Goal: Task Accomplishment & Management: Manage account settings

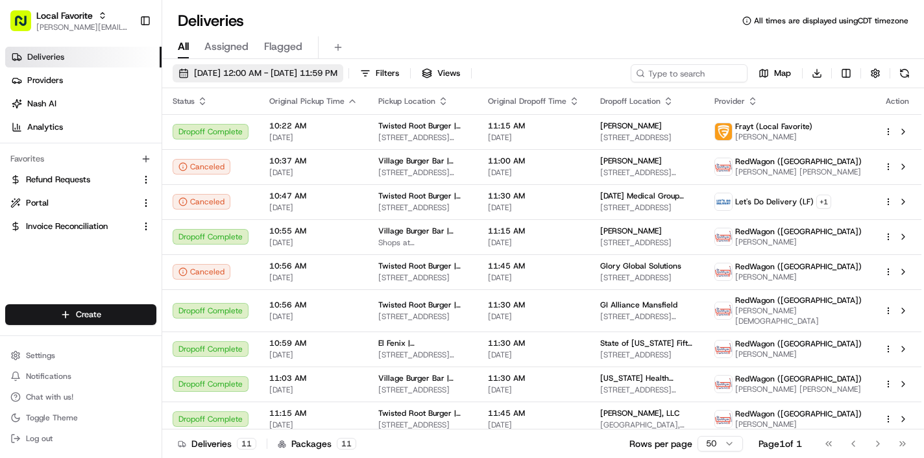
click at [254, 79] on span "08/21/2025 12:00 AM - 08/21/2025 11:59 PM" at bounding box center [265, 73] width 143 height 12
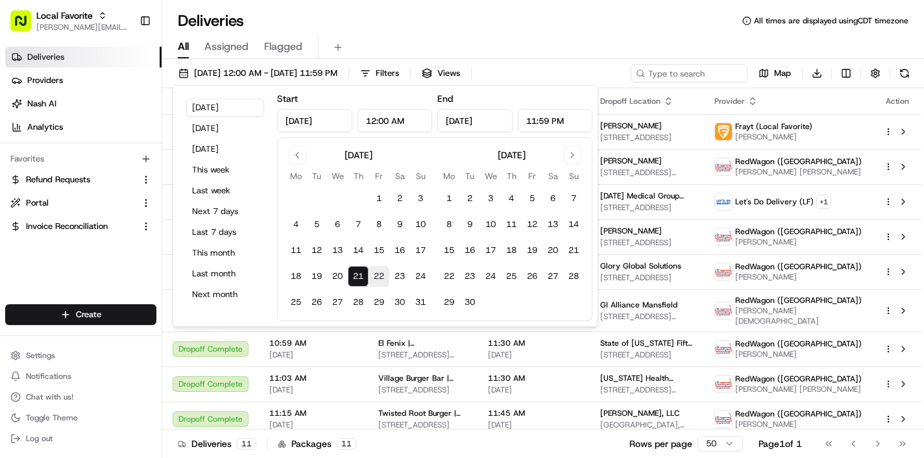
click at [380, 280] on button "22" at bounding box center [379, 276] width 21 height 21
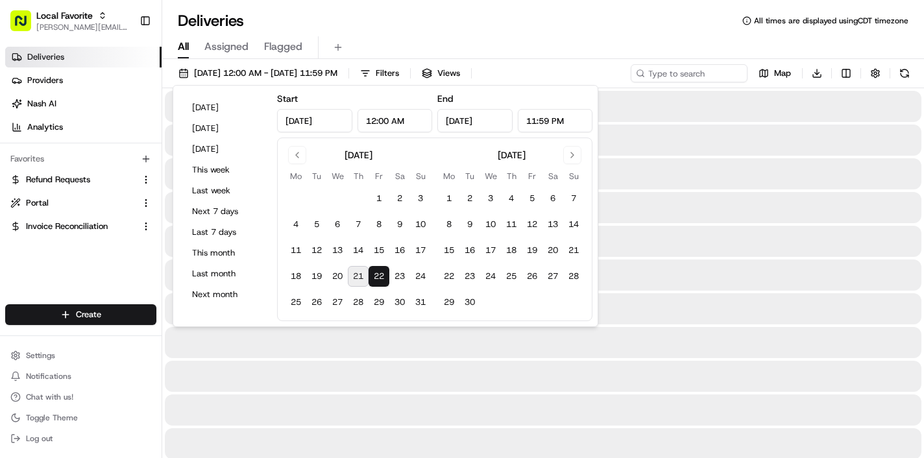
type input "Aug 22, 2025"
click at [380, 280] on button "22" at bounding box center [379, 276] width 21 height 21
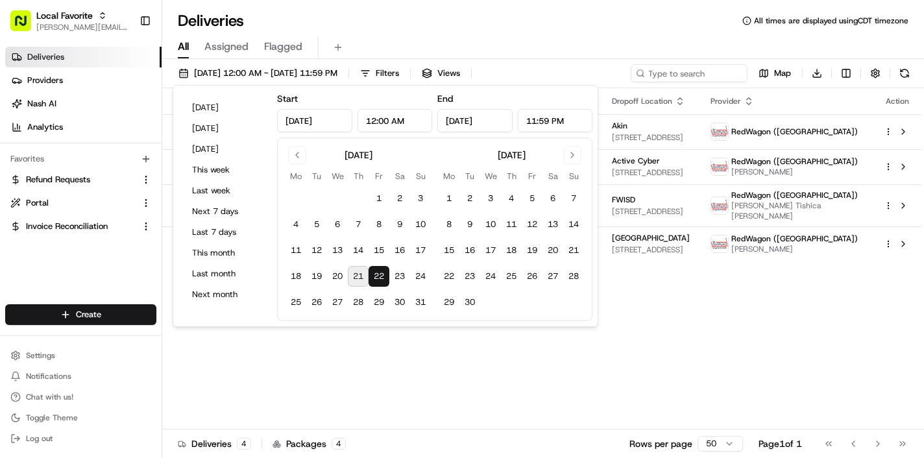
click at [562, 377] on div "Status Original Pickup Time Pickup Location Original Dropoff Time Dropoff Locat…" at bounding box center [541, 258] width 759 height 341
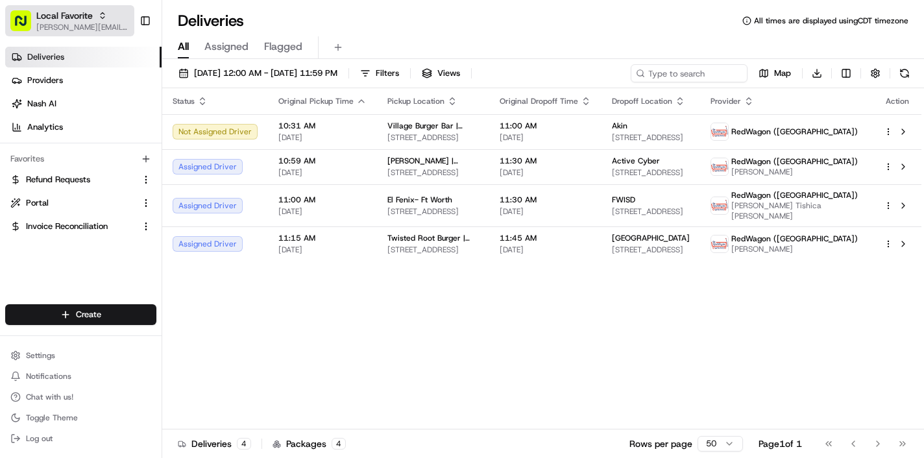
click at [76, 30] on span "[PERSON_NAME][EMAIL_ADDRESS][DOMAIN_NAME]" at bounding box center [82, 27] width 93 height 10
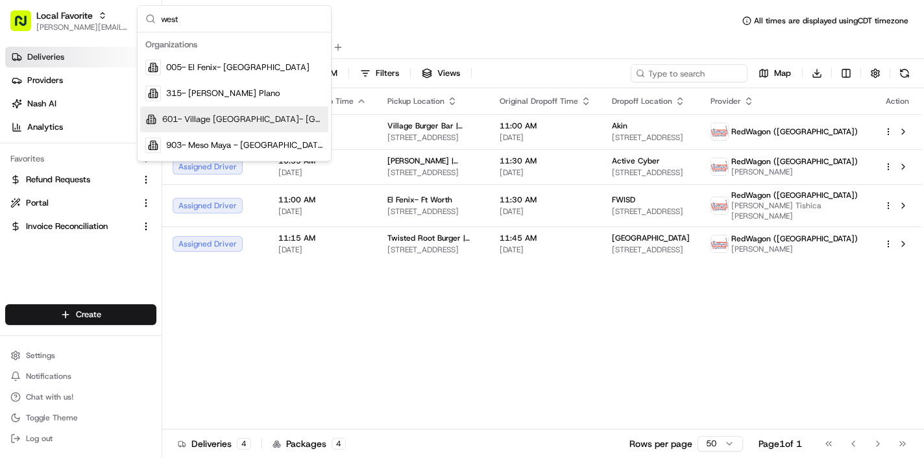
type input "west"
click at [191, 125] on div "601- Village Burger Bar- West Village" at bounding box center [234, 119] width 188 height 26
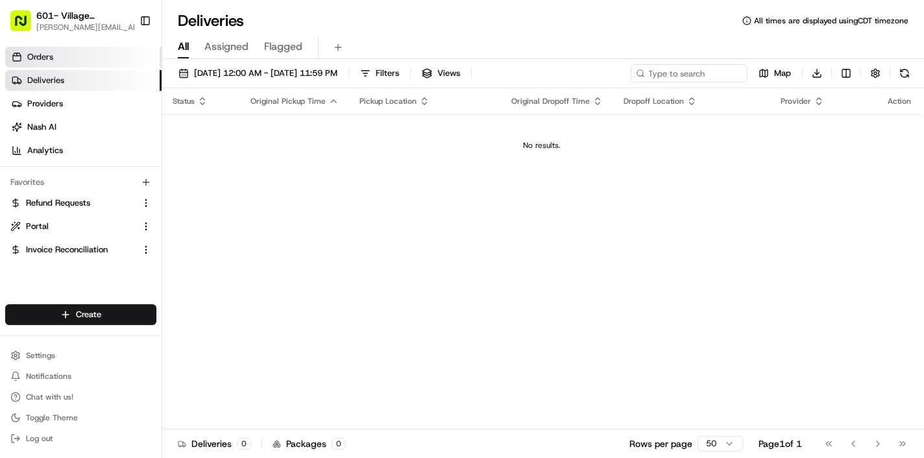
click at [66, 59] on link "Orders" at bounding box center [83, 57] width 156 height 21
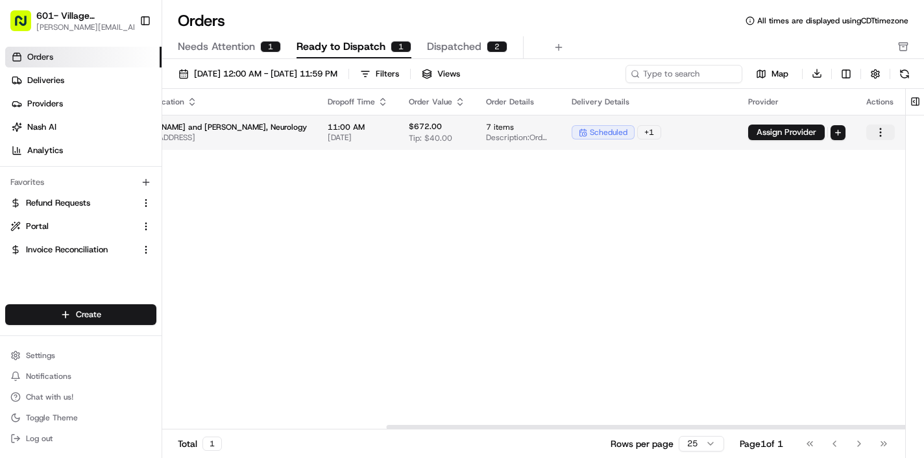
scroll to position [0, 321]
click at [884, 134] on html "601- Village Burger Bar- West Village rachel@localfavorite.com Toggle Sidebar O…" at bounding box center [462, 229] width 924 height 458
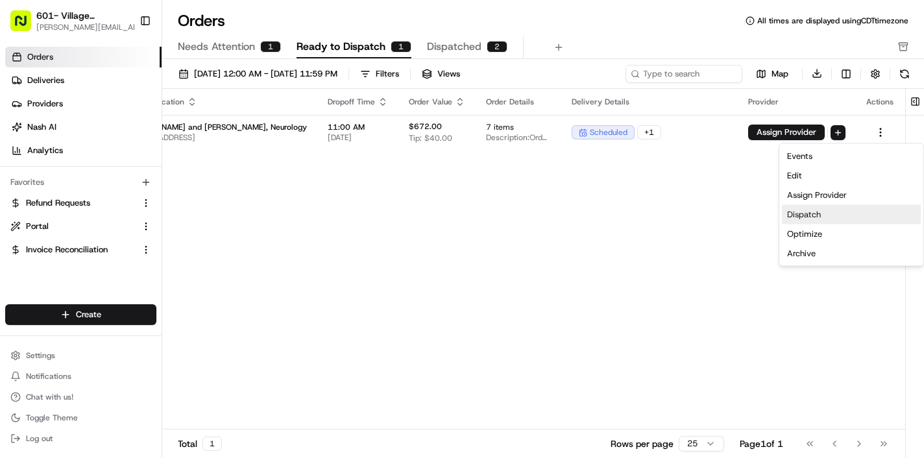
click at [845, 217] on div "Dispatch" at bounding box center [851, 214] width 139 height 19
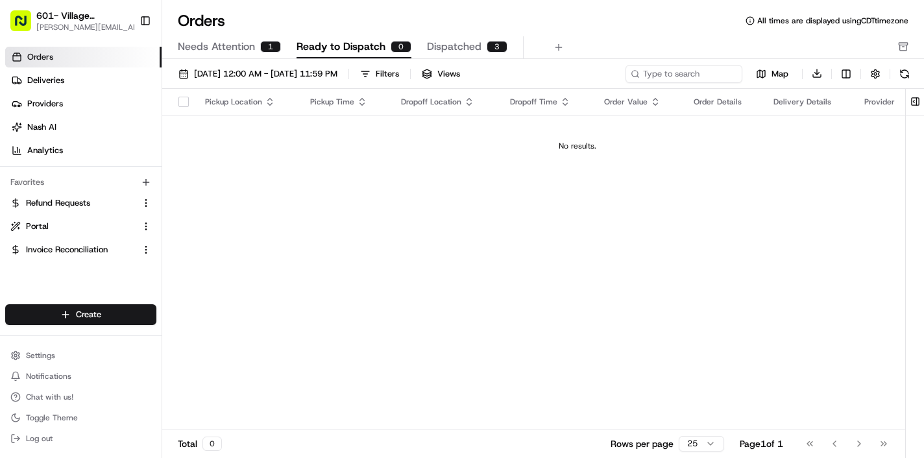
click at [247, 47] on span "Needs Attention" at bounding box center [216, 47] width 77 height 16
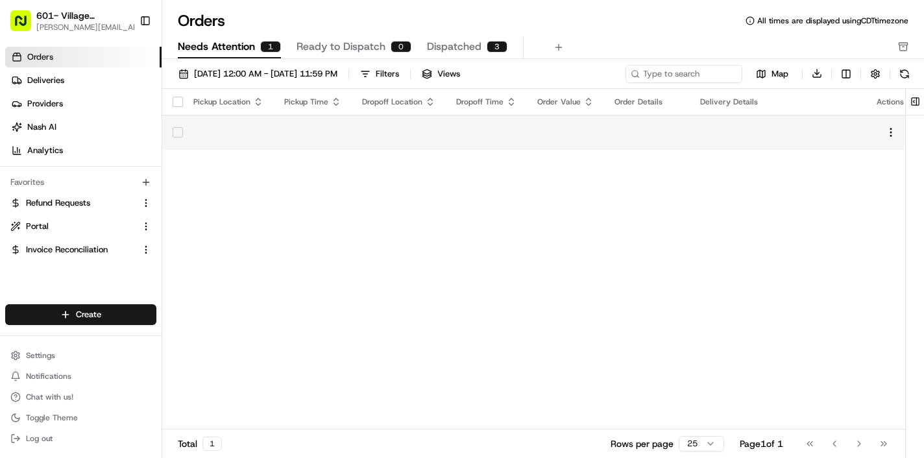
click at [729, 137] on td at bounding box center [778, 132] width 176 height 35
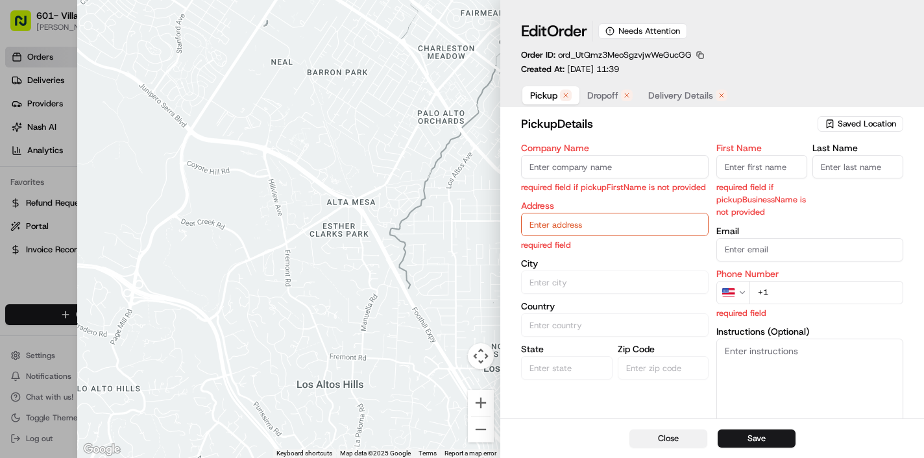
click at [653, 442] on button "Close" at bounding box center [668, 439] width 78 height 18
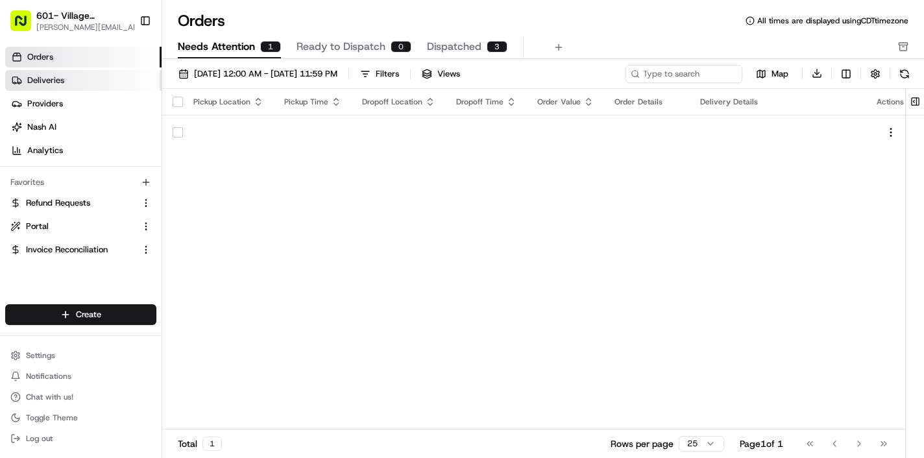
click at [50, 84] on span "Deliveries" at bounding box center [45, 81] width 37 height 12
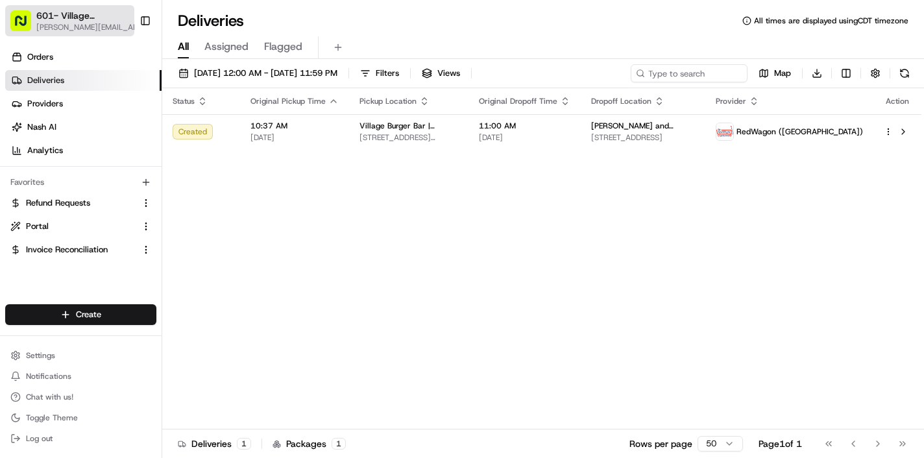
click at [97, 23] on span "[PERSON_NAME][EMAIL_ADDRESS][DOMAIN_NAME]" at bounding box center [90, 27] width 108 height 10
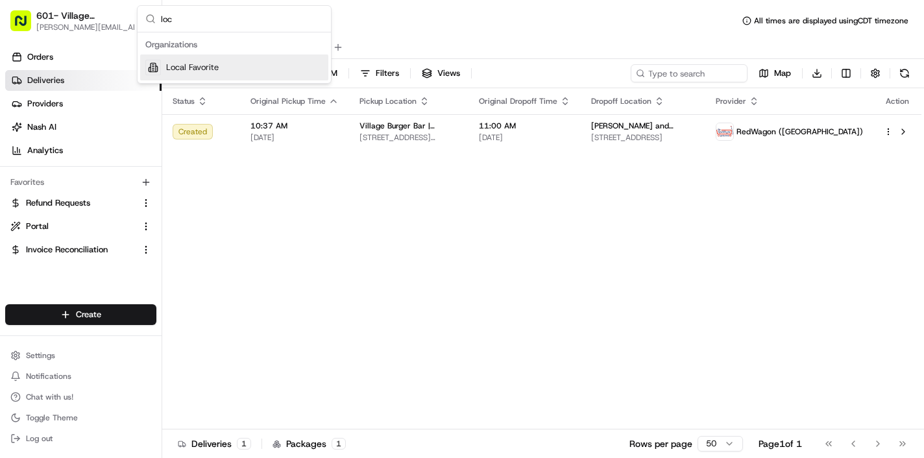
type input "loc"
click at [262, 67] on div "Local Favorite" at bounding box center [234, 68] width 188 height 26
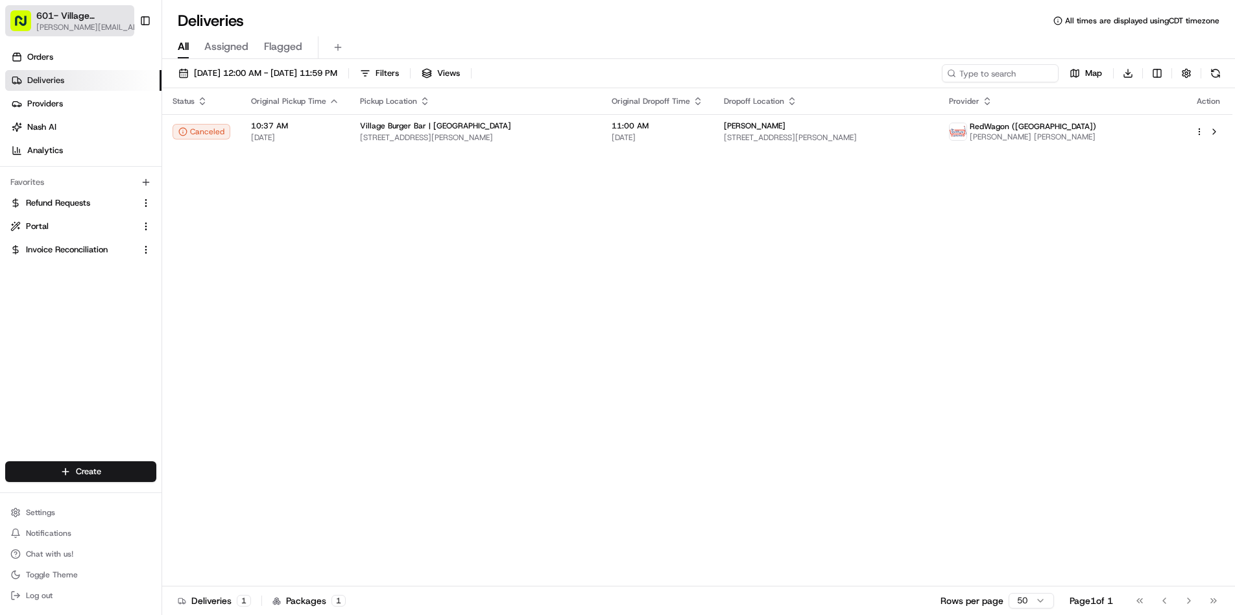
click at [103, 23] on span "[PERSON_NAME][EMAIL_ADDRESS][DOMAIN_NAME]" at bounding box center [90, 27] width 108 height 10
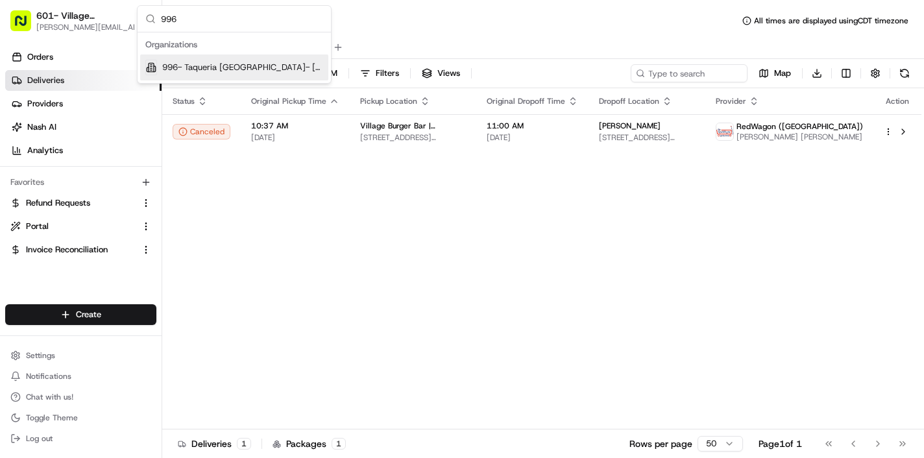
type input "996"
click at [219, 69] on span "996- Taqueria La Ventana- Downtown Dallas" at bounding box center [242, 68] width 161 height 12
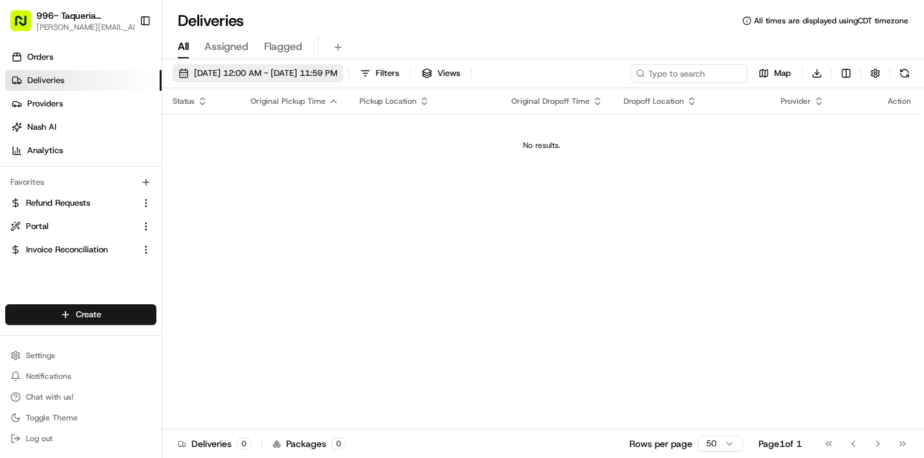
click at [296, 75] on span "[DATE] 12:00 AM - [DATE] 11:59 PM" at bounding box center [265, 73] width 143 height 12
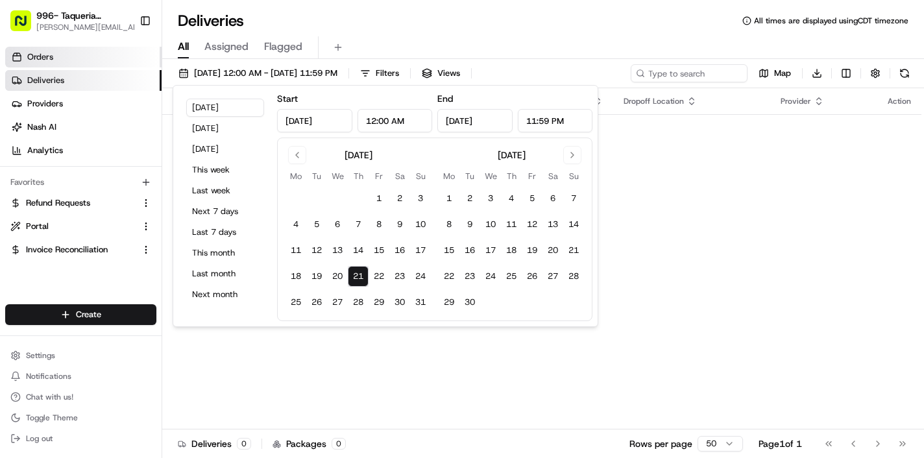
click at [62, 51] on link "Orders" at bounding box center [83, 57] width 156 height 21
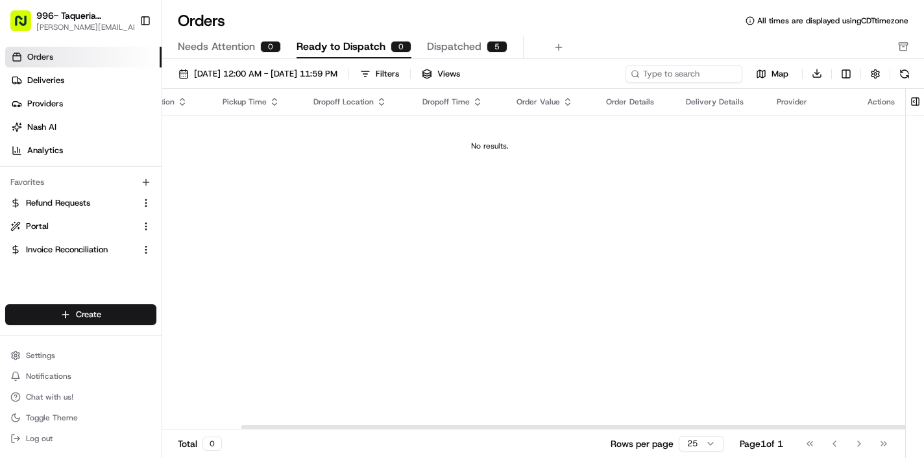
scroll to position [0, 88]
click at [117, 23] on span "[PERSON_NAME][EMAIL_ADDRESS][DOMAIN_NAME]" at bounding box center [90, 27] width 108 height 10
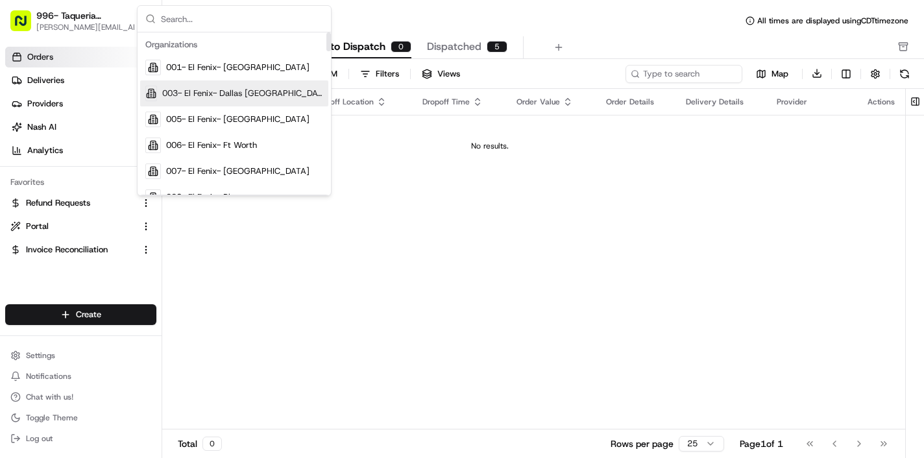
click at [407, 241] on div "Pickup Location Pickup Time Dropoff Location Dropoff Time Order Value Order Det…" at bounding box center [490, 259] width 830 height 341
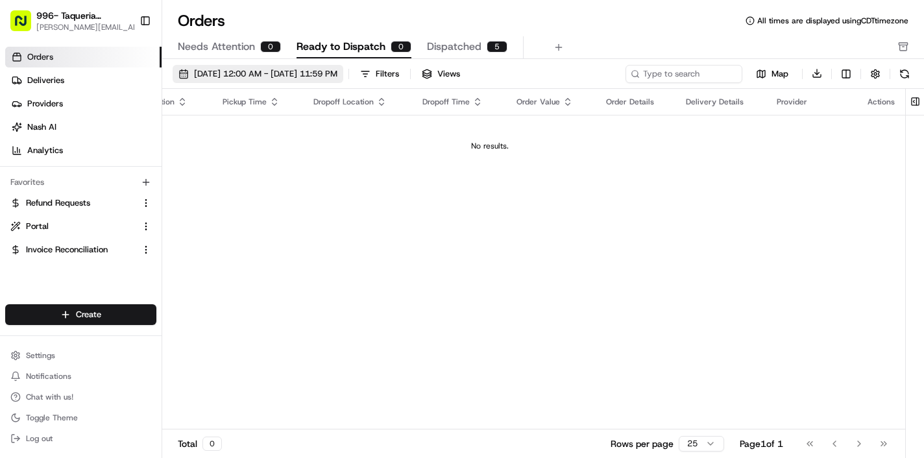
click at [274, 79] on span "08/01/2025 12:00 AM - 08/31/2025 11:59 PM" at bounding box center [265, 74] width 143 height 12
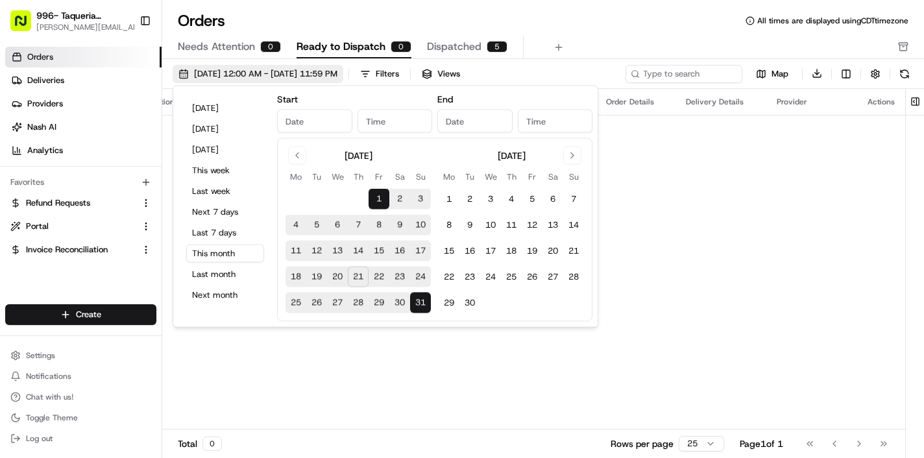
type input "Aug 1, 2025"
type input "12:00 AM"
type input "Aug 31, 2025"
type input "11:59 PM"
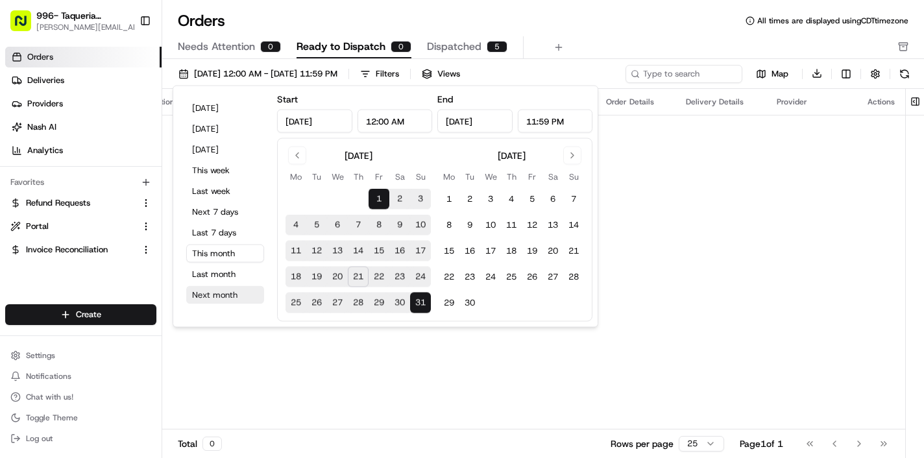
click at [222, 295] on button "Next month" at bounding box center [225, 295] width 78 height 18
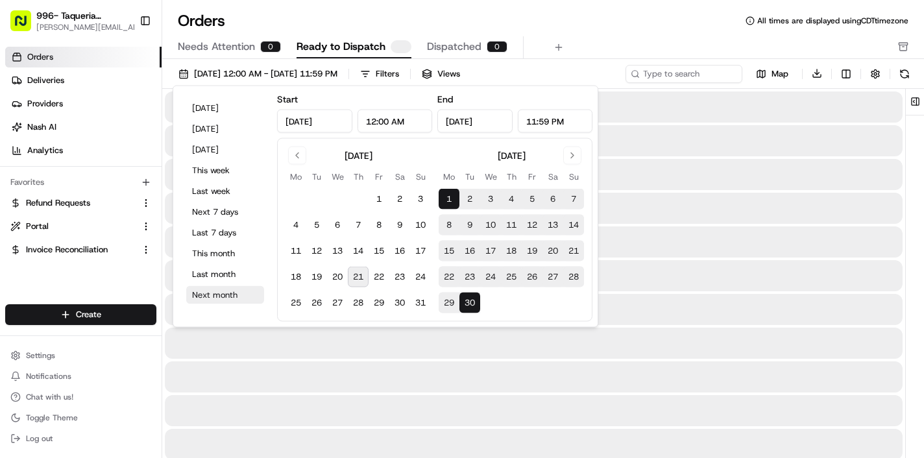
type input "Sep 1, 2025"
type input "Sep 30, 2025"
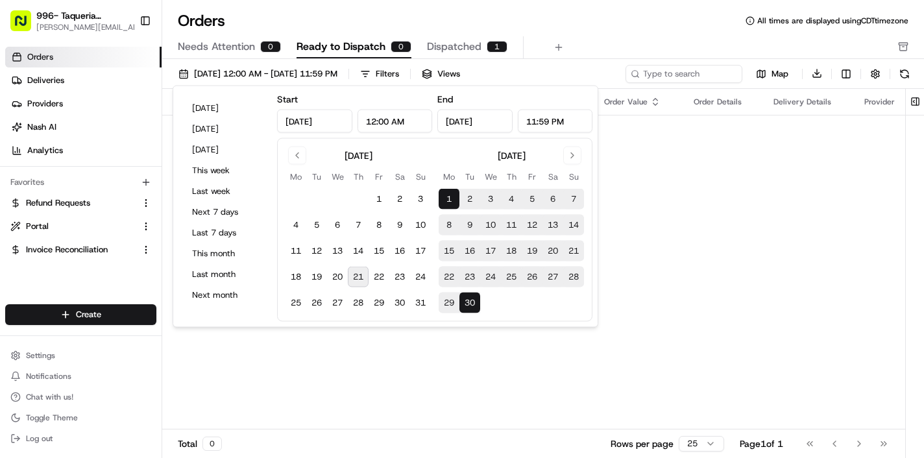
click at [535, 17] on div "Orders All times are displayed using CDT timezone" at bounding box center [543, 20] width 762 height 21
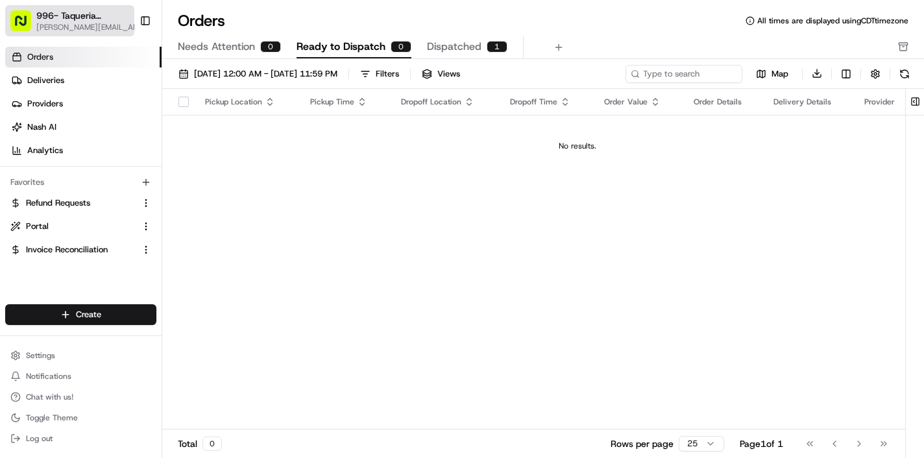
click at [97, 23] on span "[PERSON_NAME][EMAIL_ADDRESS][DOMAIN_NAME]" at bounding box center [90, 27] width 108 height 10
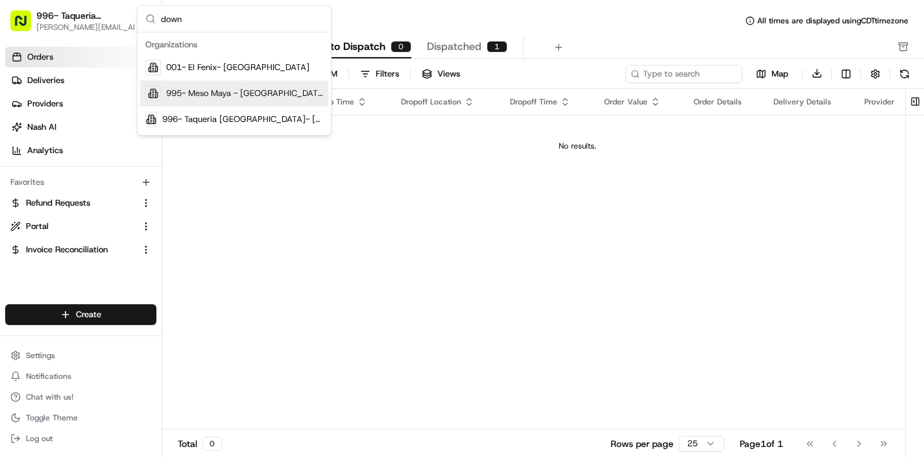
type input "down"
click at [197, 88] on span "995- Meso Maya - Downtown Dallas" at bounding box center [244, 94] width 157 height 12
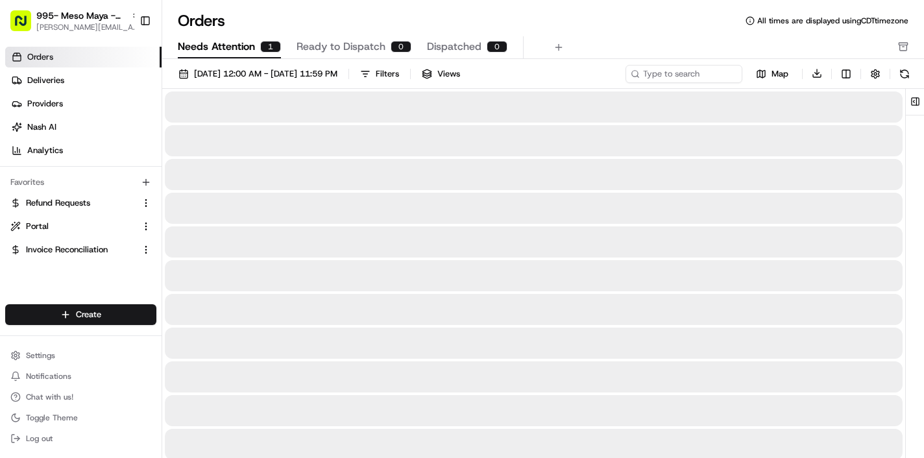
click at [217, 48] on span "Needs Attention" at bounding box center [216, 47] width 77 height 16
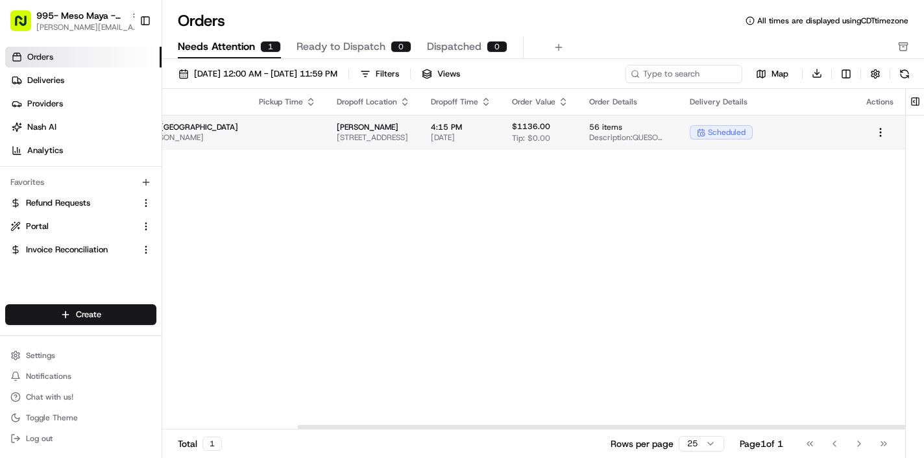
scroll to position [0, 165]
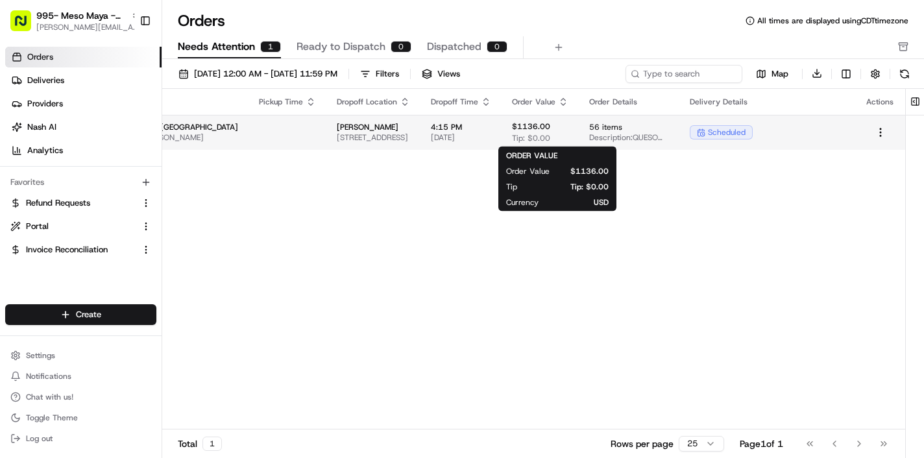
click at [531, 135] on span "Tip: $0.00" at bounding box center [531, 138] width 38 height 10
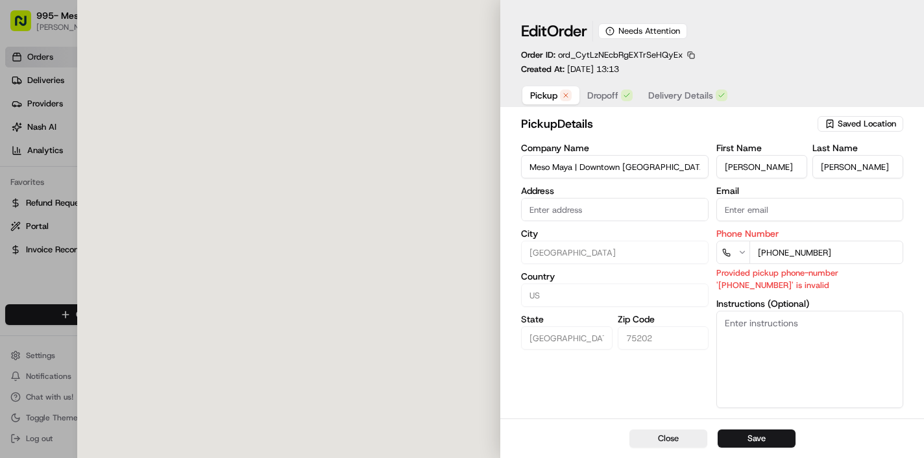
type input "1611 McKinney Ave, Dallas, TX 75202"
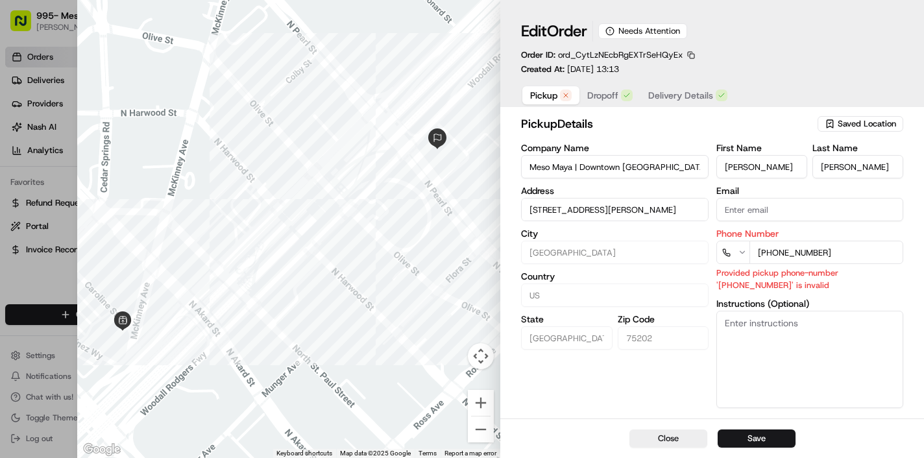
click at [763, 252] on input "+2144846555" at bounding box center [826, 252] width 154 height 23
type input "+1 214 484 6555"
click at [878, 289] on p "Provided pickup phone-number '+(214) 484-6555' is invalid" at bounding box center [809, 279] width 187 height 25
click at [777, 445] on button "Save" at bounding box center [757, 439] width 78 height 18
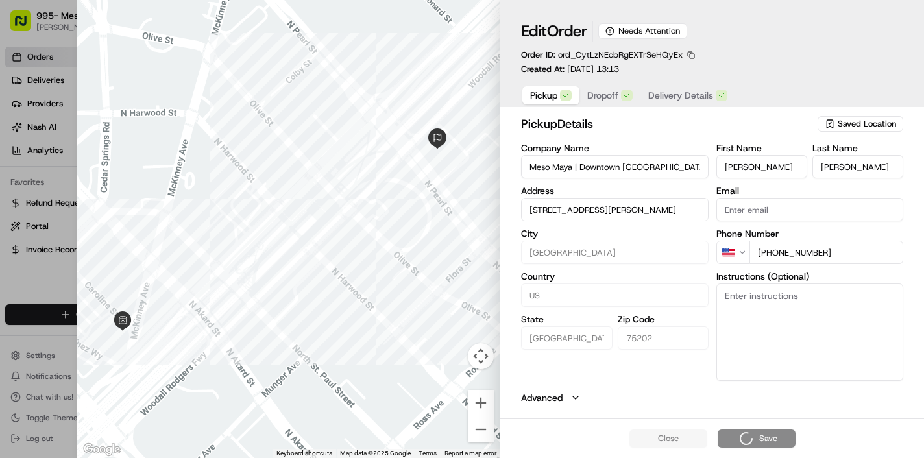
type input "+1"
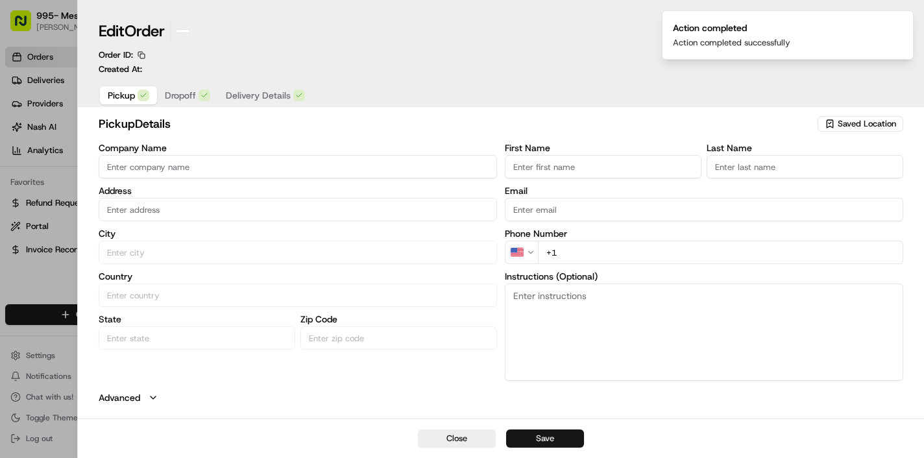
scroll to position [0, 0]
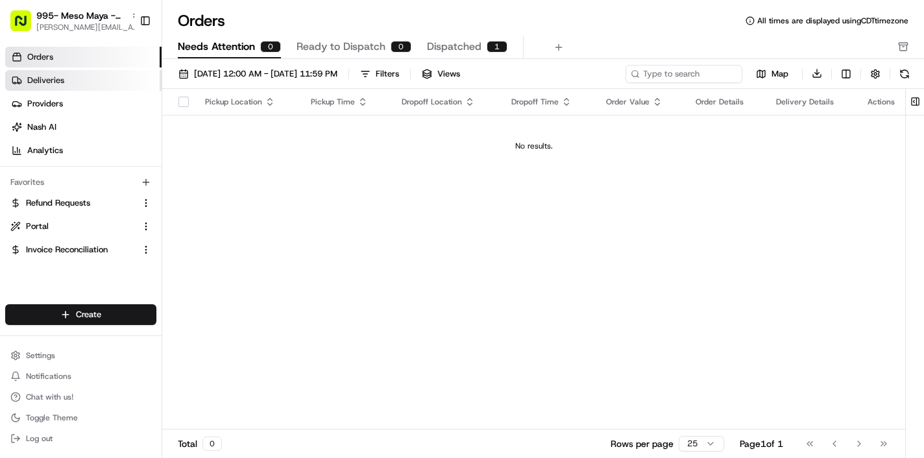
click at [89, 81] on link "Deliveries" at bounding box center [83, 80] width 156 height 21
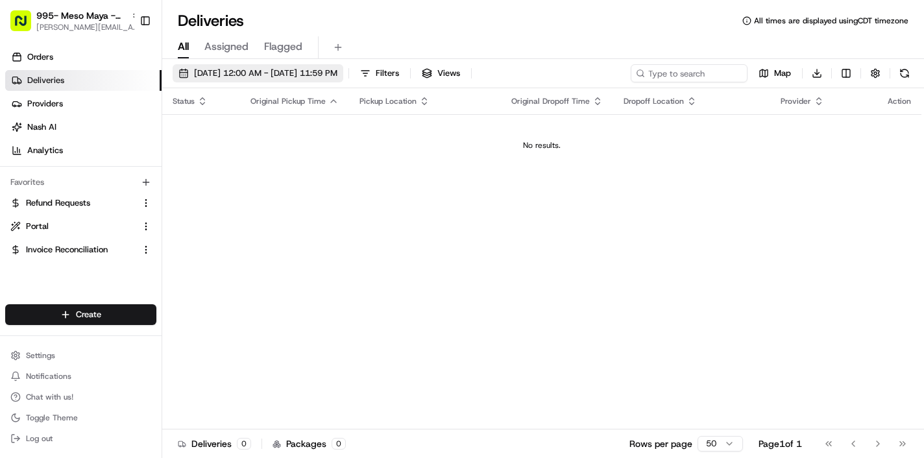
click at [320, 80] on button "08/21/2025 12:00 AM - 08/21/2025 11:59 PM" at bounding box center [258, 73] width 171 height 18
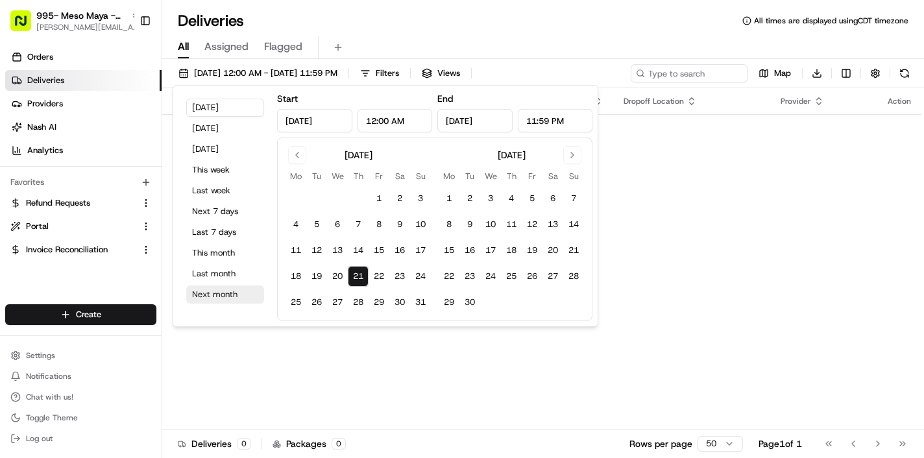
click at [229, 295] on button "Next month" at bounding box center [225, 294] width 78 height 18
type input "Sep 1, 2025"
type input "Sep 30, 2025"
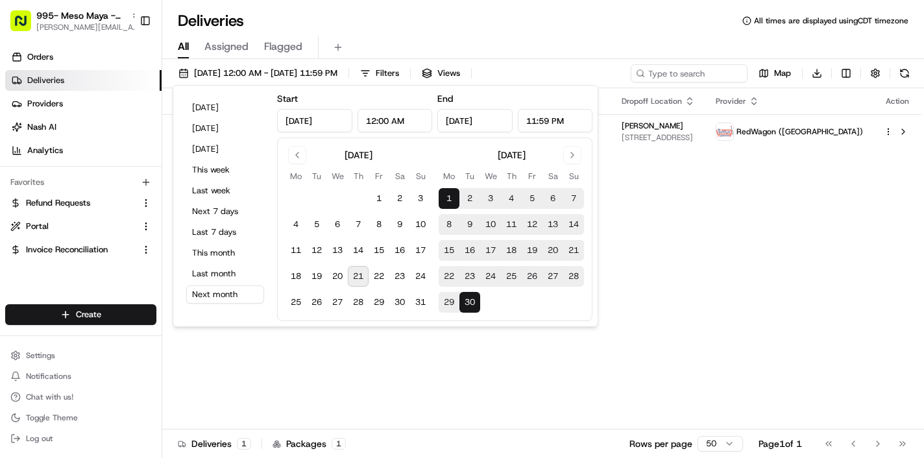
click at [485, 22] on div "Deliveries All times are displayed using CDT timezone" at bounding box center [543, 20] width 762 height 21
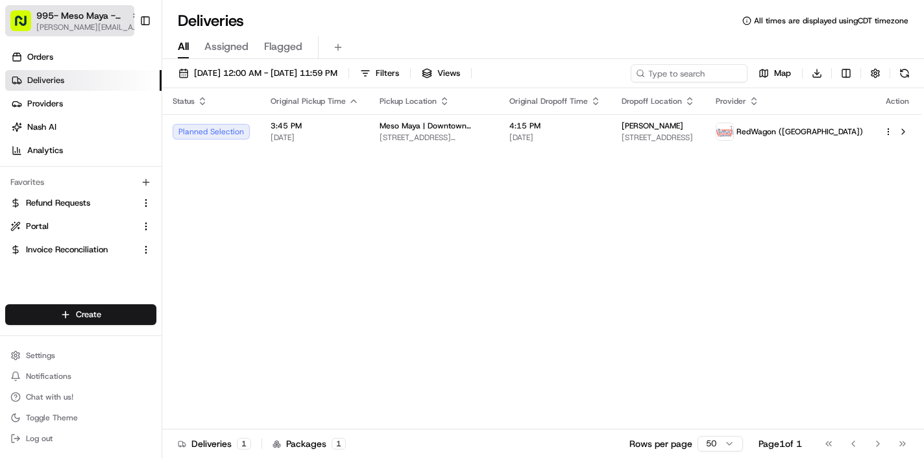
click at [74, 28] on span "[PERSON_NAME][EMAIL_ADDRESS][DOMAIN_NAME]" at bounding box center [88, 27] width 104 height 10
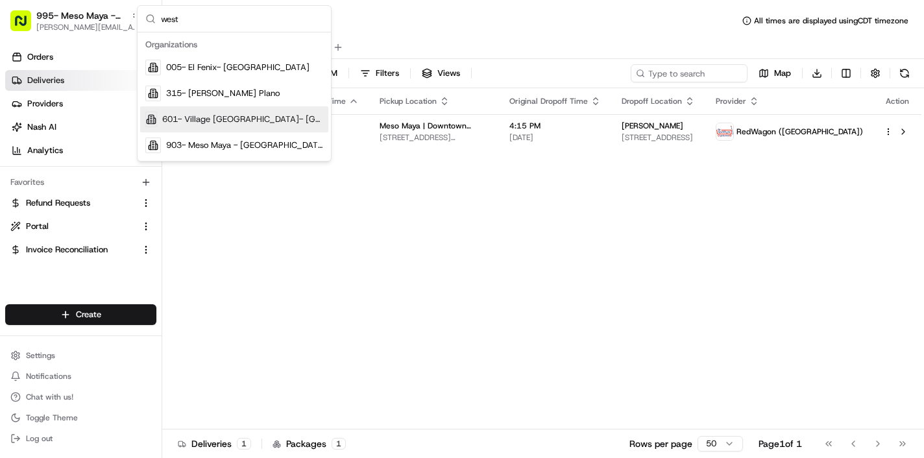
type input "west"
click at [208, 128] on div "601- Village Burger Bar- West Village" at bounding box center [234, 119] width 188 height 26
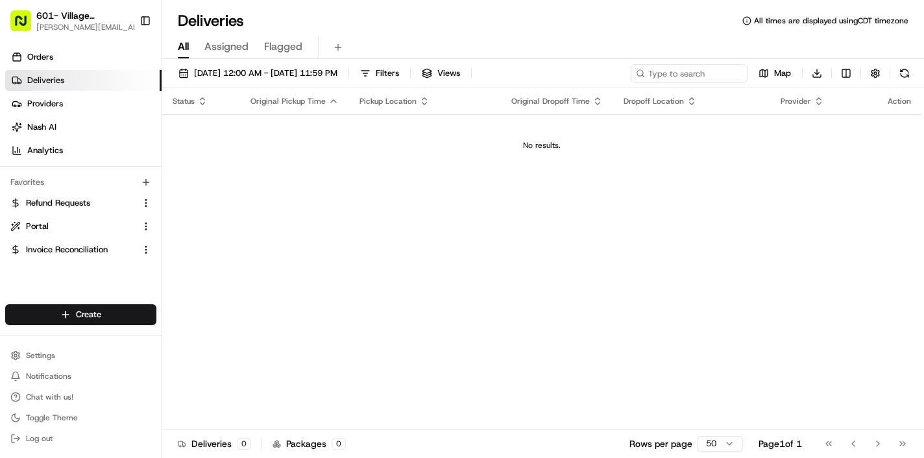
click at [91, 68] on ul "Orders Deliveries Providers Nash AI Analytics" at bounding box center [83, 104] width 156 height 114
click at [77, 53] on link "Orders" at bounding box center [83, 57] width 156 height 21
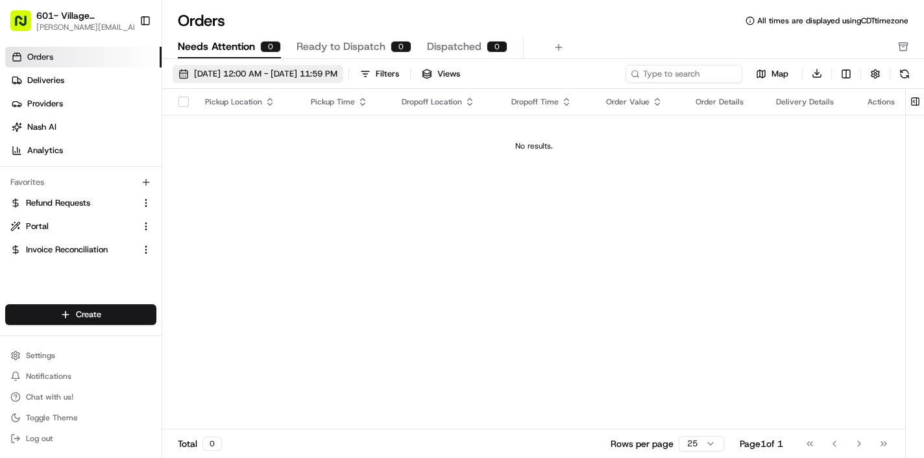
click at [289, 77] on span "09/01/2025 12:00 AM - 09/30/2025 11:59 PM" at bounding box center [265, 74] width 143 height 12
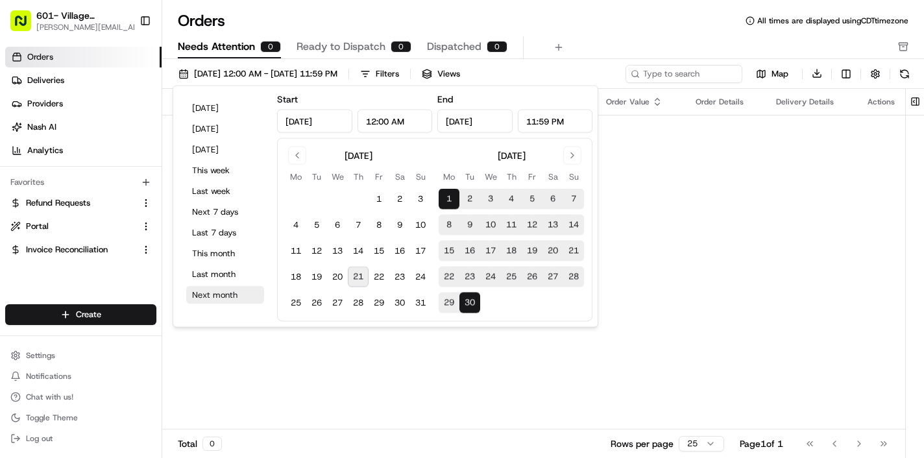
click at [219, 297] on button "Next month" at bounding box center [225, 295] width 78 height 18
click at [199, 298] on button "Next month" at bounding box center [225, 295] width 78 height 18
click at [638, 34] on div "Orders All times are displayed using CDT timezone Needs Attention 0 Ready to Di…" at bounding box center [543, 34] width 762 height 49
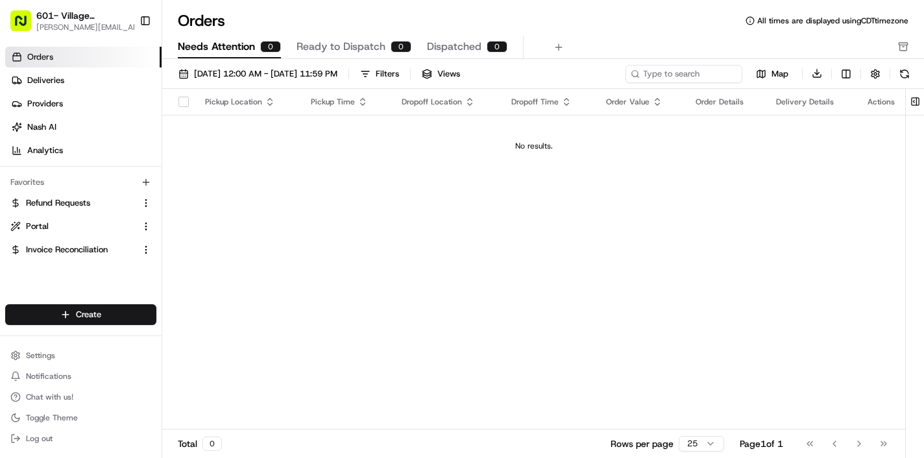
click at [230, 194] on div "Pickup Location Pickup Time Dropoff Location Dropoff Time Order Value Order Det…" at bounding box center [533, 259] width 743 height 341
click at [91, 25] on span "[PERSON_NAME][EMAIL_ADDRESS][DOMAIN_NAME]" at bounding box center [90, 27] width 108 height 10
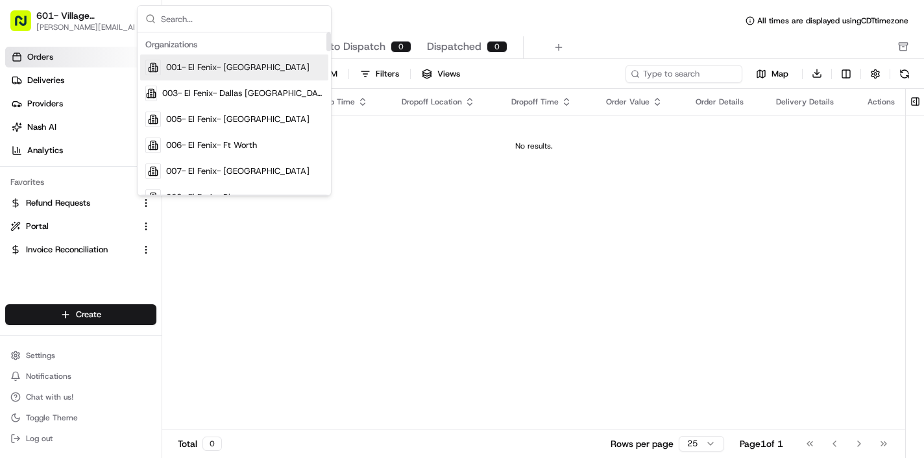
click at [231, 76] on div "001- El Fenix- [GEOGRAPHIC_DATA]" at bounding box center [234, 68] width 188 height 26
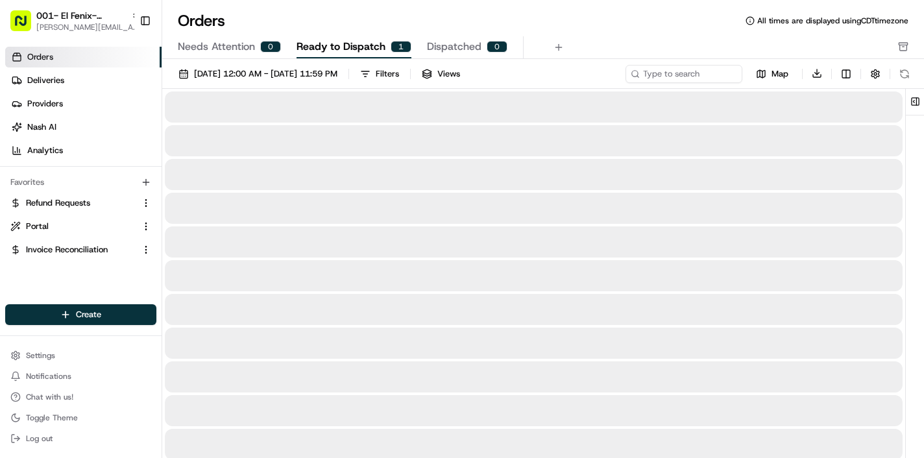
click at [354, 47] on span "Ready to Dispatch" at bounding box center [341, 47] width 89 height 16
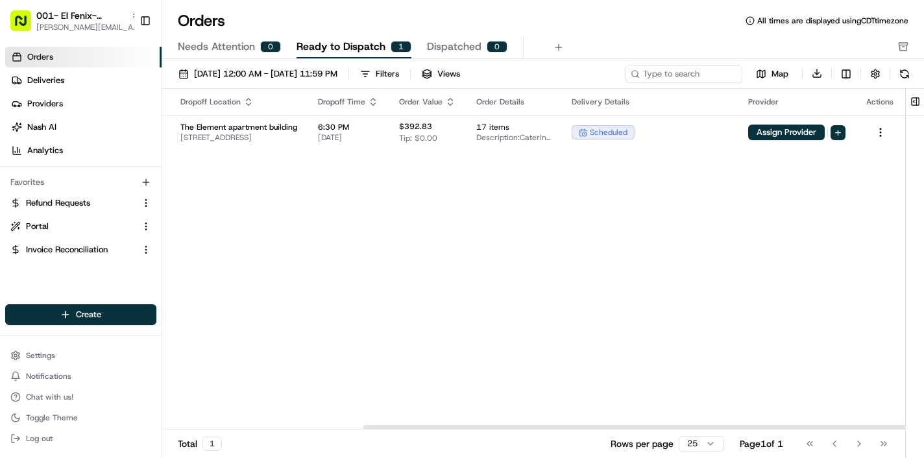
scroll to position [0, 275]
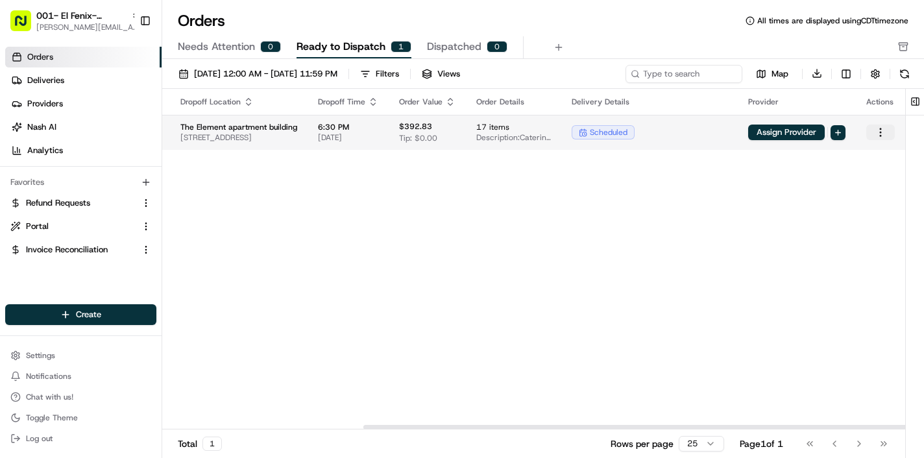
click at [882, 136] on html "001- El Fenix- Dallas Downtown rachel@localfavorite.com Toggle Sidebar Orders D…" at bounding box center [462, 229] width 924 height 458
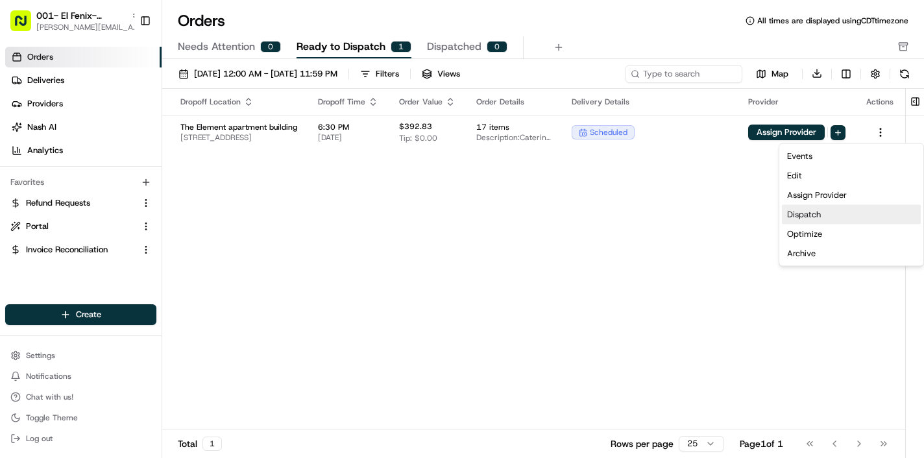
click at [836, 217] on div "Dispatch" at bounding box center [851, 214] width 139 height 19
click at [489, 285] on html "001- El Fenix- Dallas Downtown rachel@localfavorite.com Toggle Sidebar Orders D…" at bounding box center [462, 229] width 924 height 458
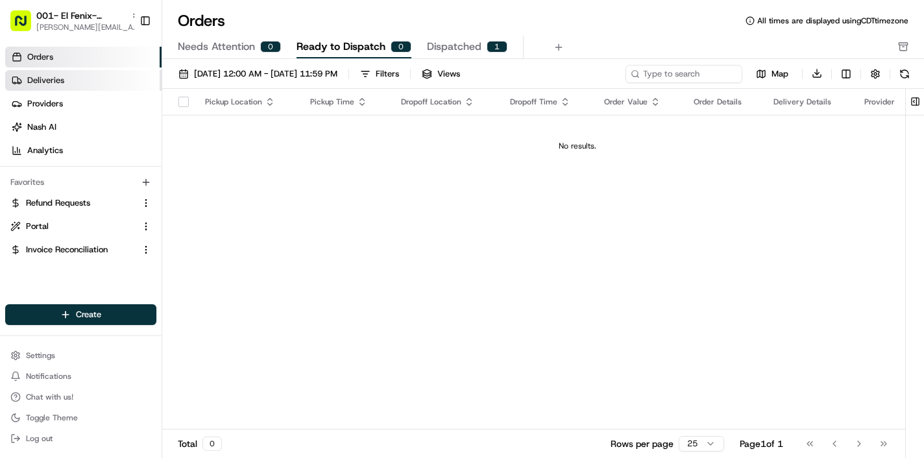
click at [75, 84] on link "Deliveries" at bounding box center [83, 80] width 156 height 21
